Goal: Information Seeking & Learning: Find specific fact

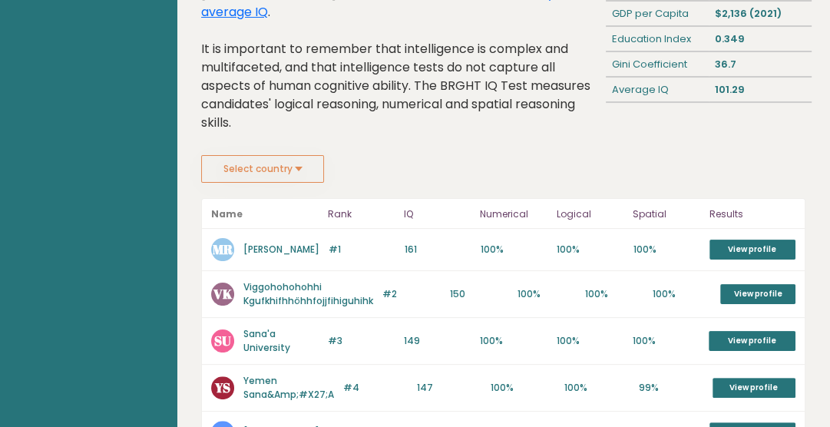
scroll to position [150, 0]
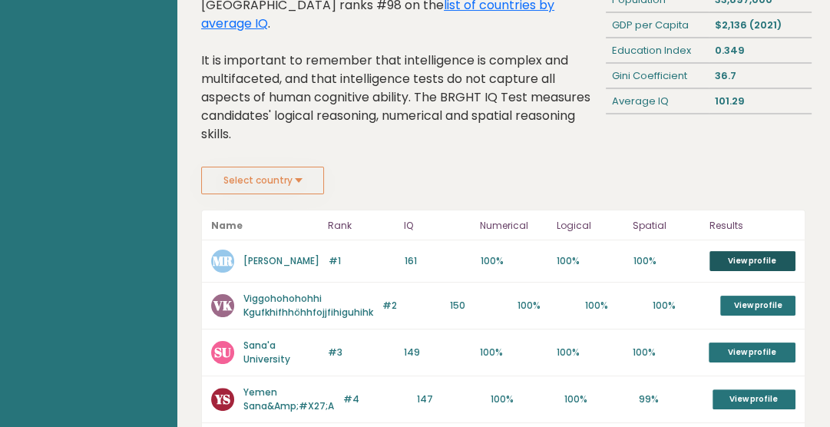
click at [749, 251] on link "View profile" at bounding box center [753, 261] width 86 height 20
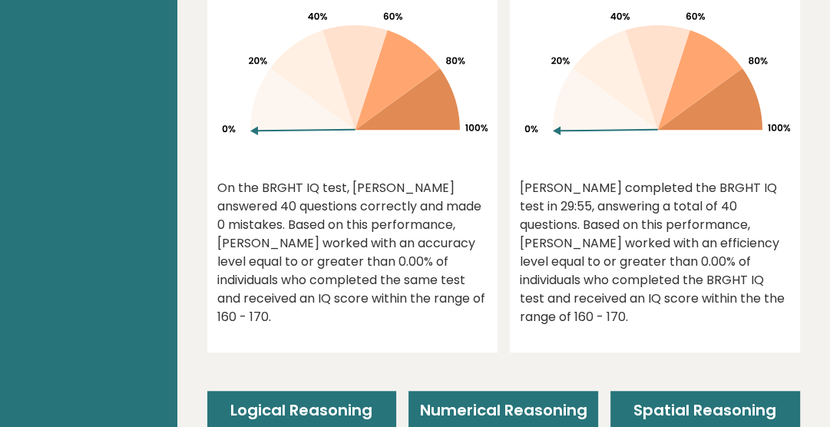
scroll to position [691, 0]
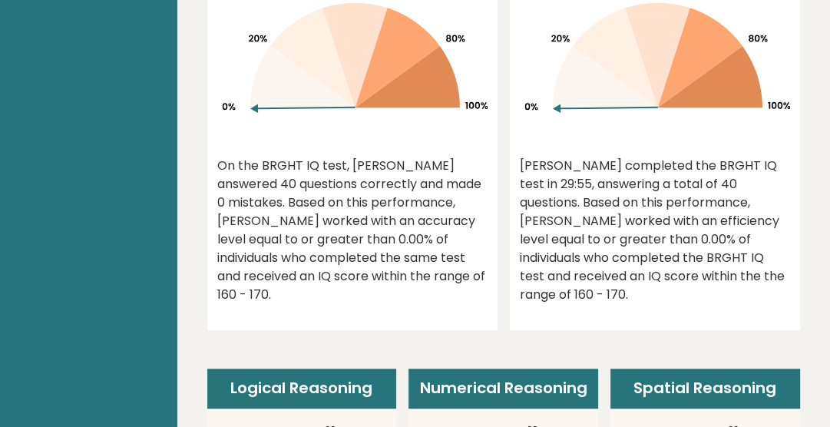
drag, startPoint x: 356, startPoint y: 245, endPoint x: 398, endPoint y: 288, distance: 59.7
click at [398, 288] on div "On the BRGHT IQ test, Mohammed H Rawdhan answered 40 questions correctly and ma…" at bounding box center [352, 230] width 270 height 147
drag, startPoint x: 588, startPoint y: 164, endPoint x: 703, endPoint y: 286, distance: 167.8
click at [775, 279] on div "0.00% Mohammed H completed the BRGHT IQ test in 29:55, answering a total of 40 …" at bounding box center [655, 118] width 290 height 425
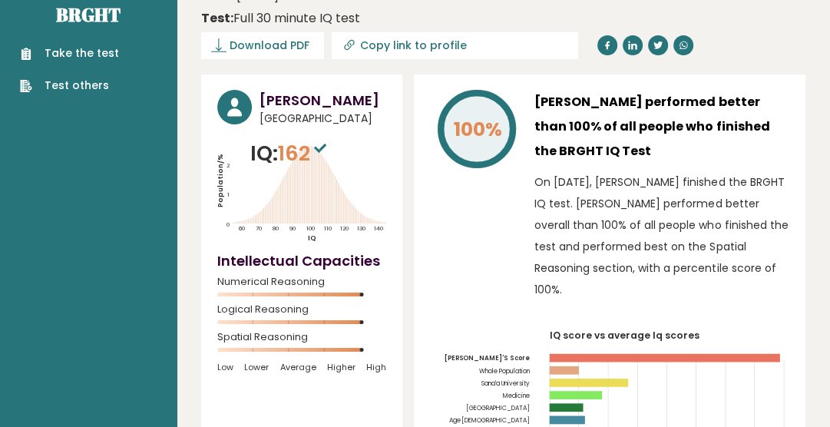
scroll to position [0, 0]
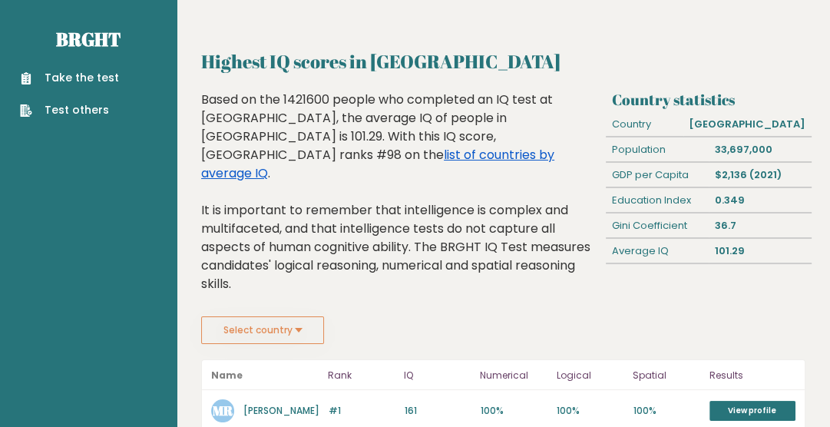
click at [437, 146] on link "list of countries by average IQ" at bounding box center [377, 164] width 353 height 36
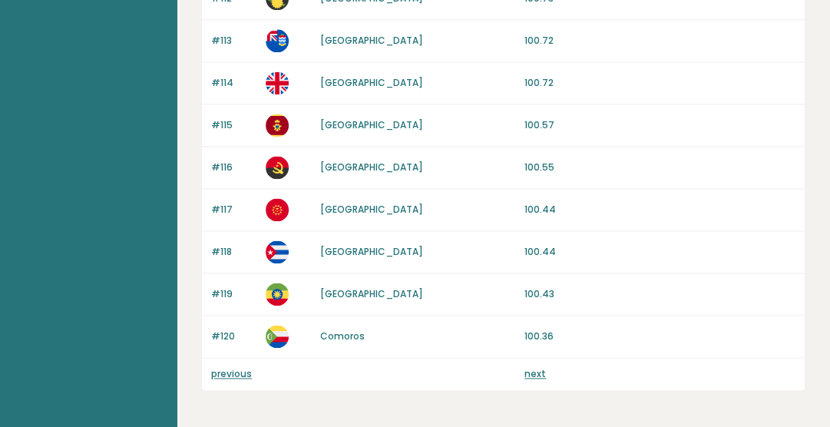
scroll to position [1579, 0]
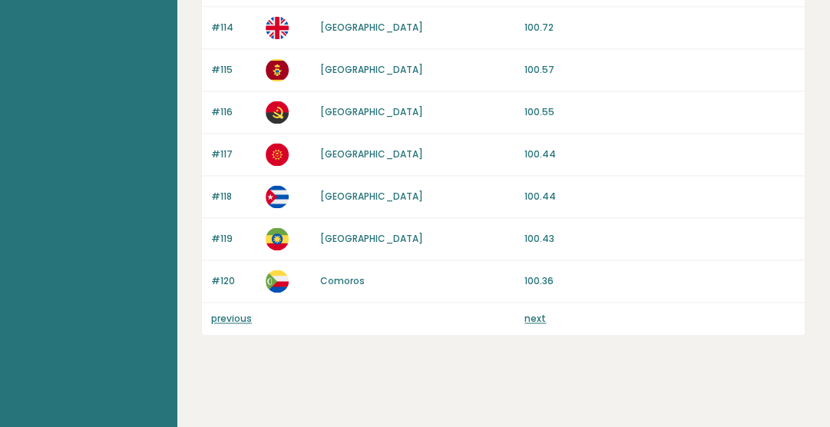
click at [534, 312] on link "next" at bounding box center [535, 318] width 22 height 13
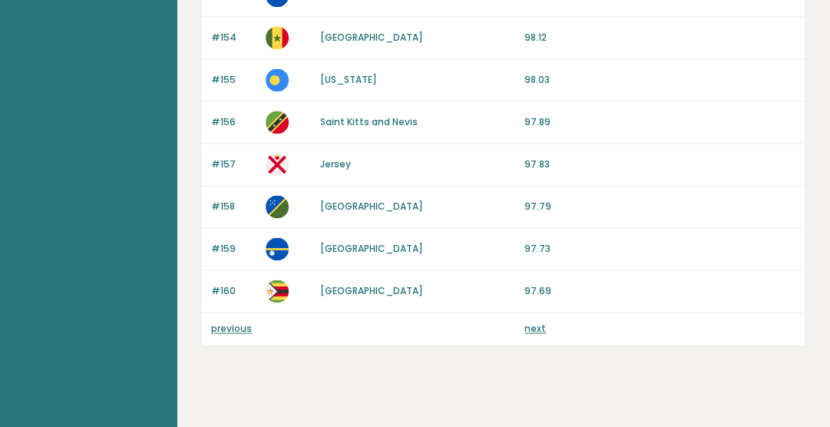
scroll to position [1579, 0]
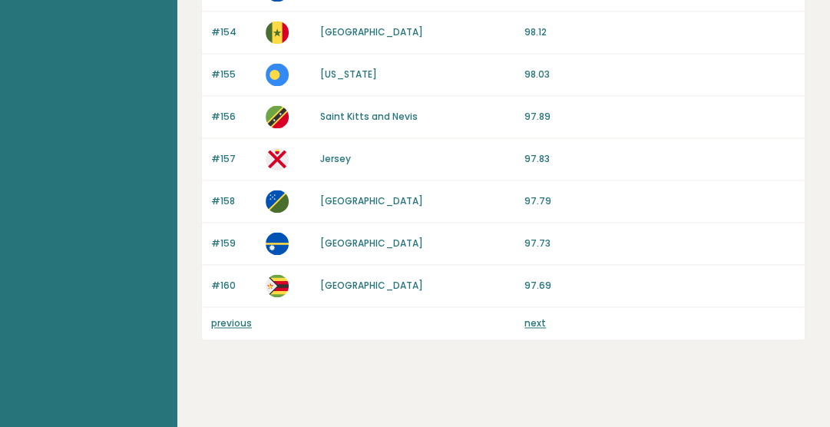
click at [534, 316] on link "next" at bounding box center [535, 322] width 22 height 13
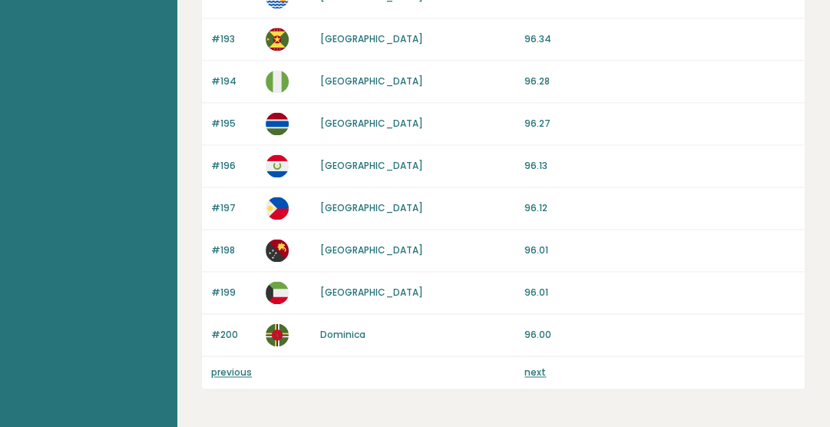
scroll to position [1579, 0]
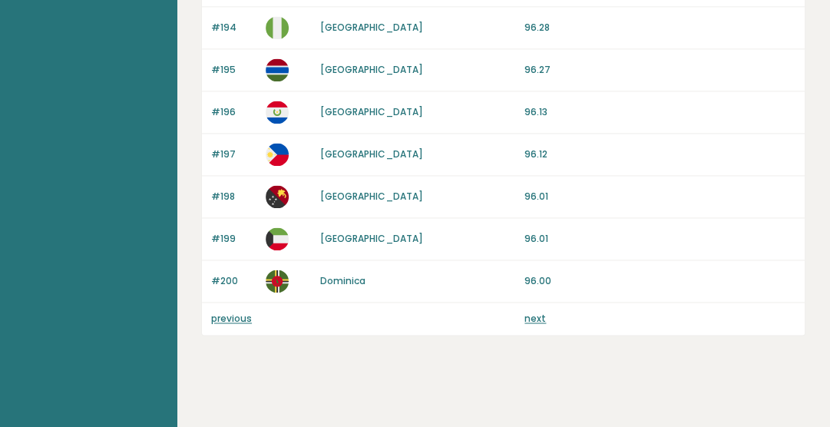
click at [533, 312] on link "next" at bounding box center [535, 318] width 22 height 13
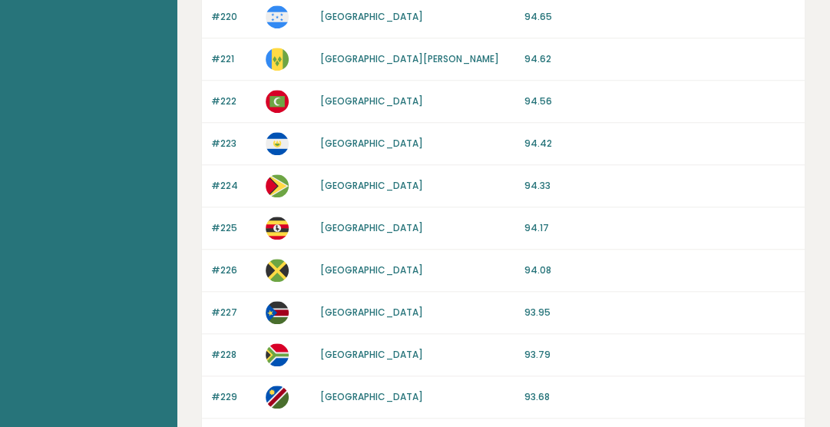
scroll to position [1305, 0]
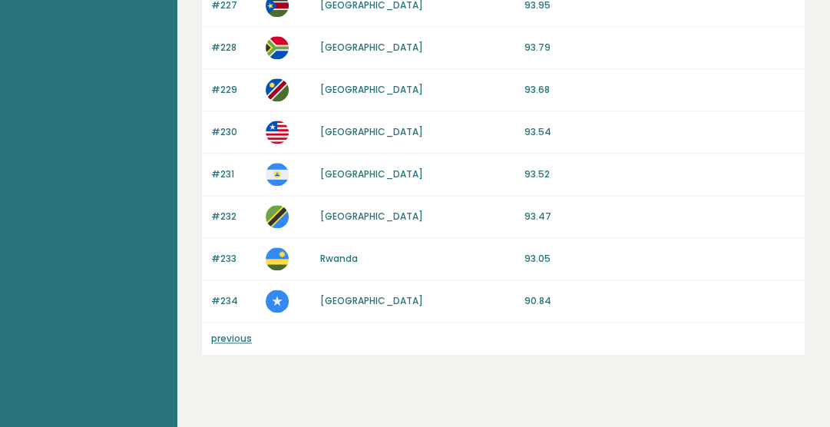
click at [229, 332] on link "previous" at bounding box center [231, 338] width 41 height 13
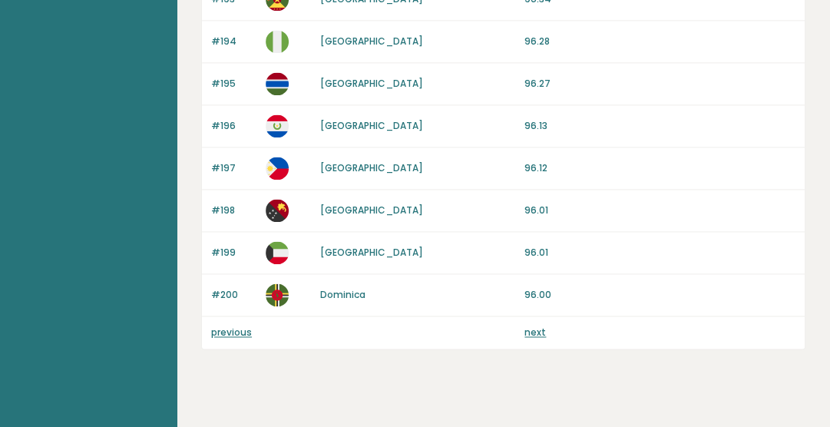
scroll to position [1579, 0]
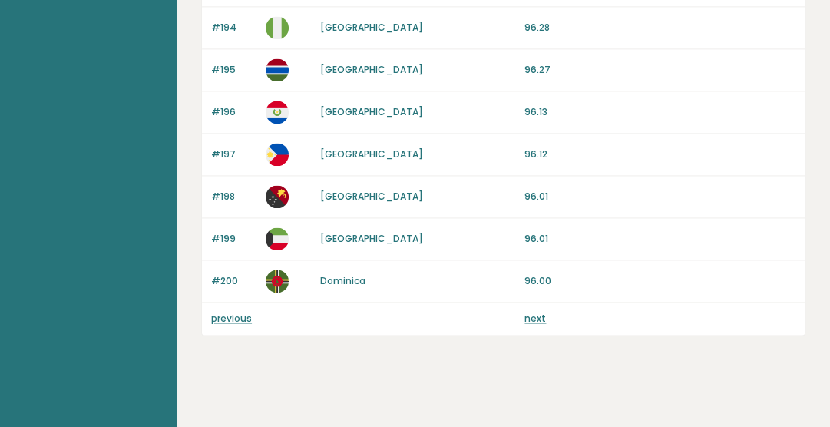
click at [230, 312] on link "previous" at bounding box center [231, 318] width 41 height 13
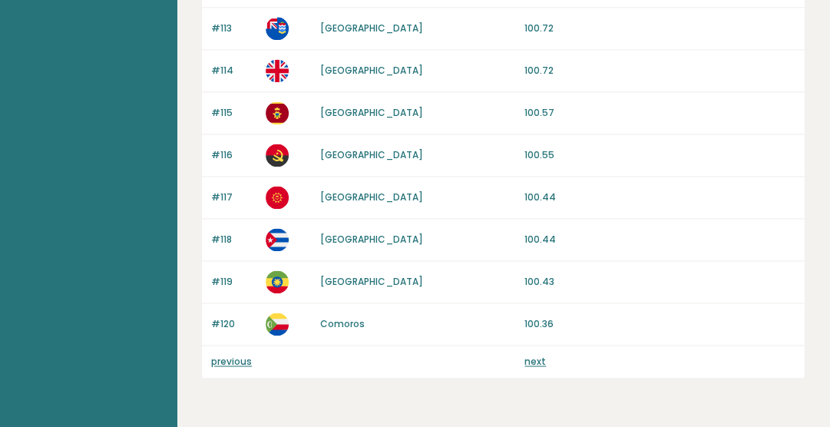
scroll to position [1579, 0]
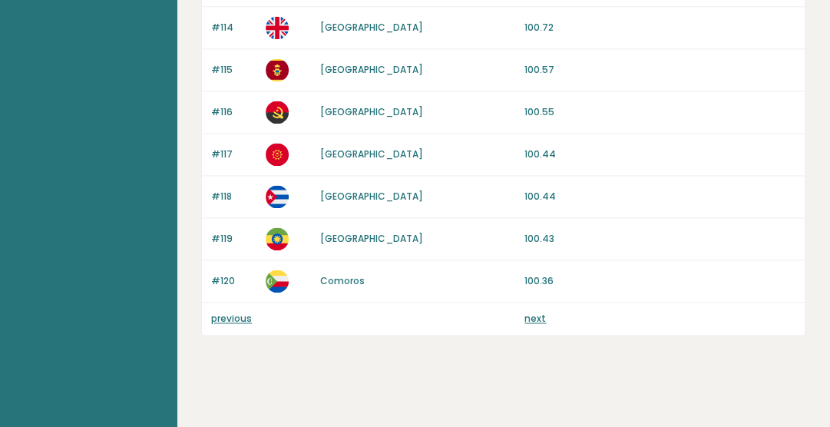
click at [243, 313] on link "previous" at bounding box center [231, 318] width 41 height 13
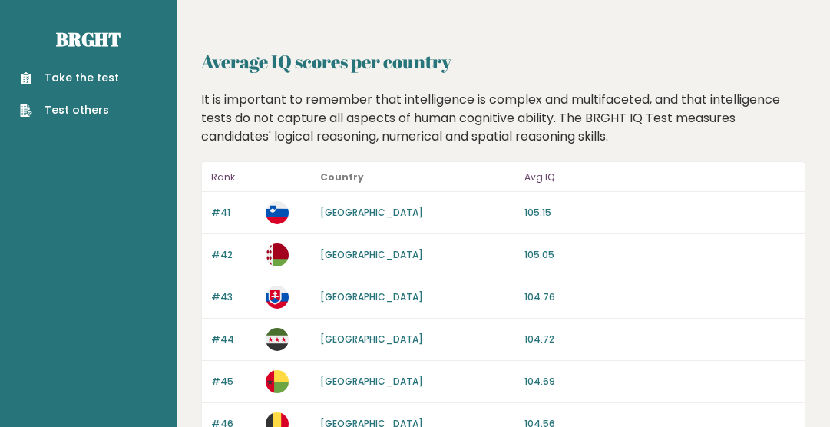
scroll to position [1579, 0]
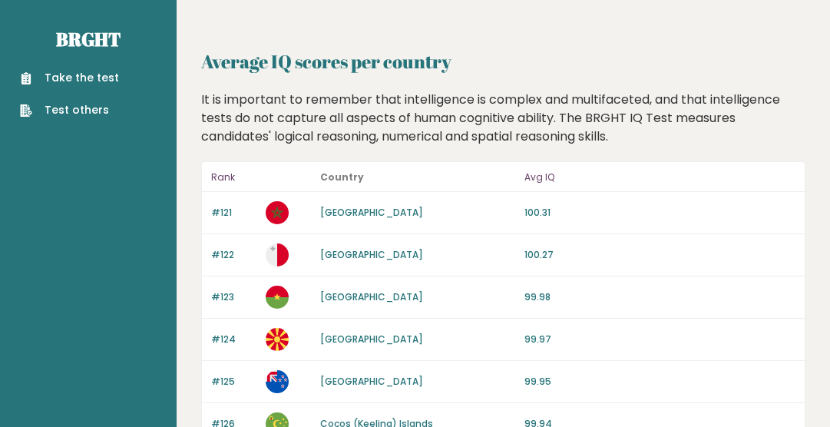
scroll to position [1579, 0]
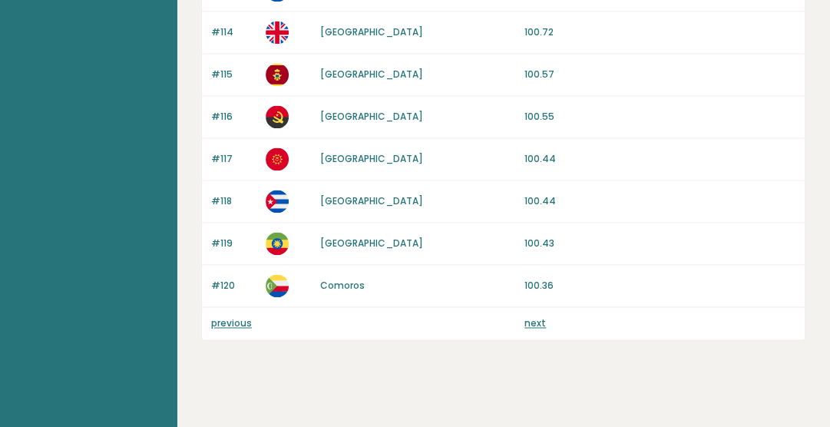
scroll to position [1579, 0]
